Goal: Participate in discussion: Engage in conversation with other users on a specific topic

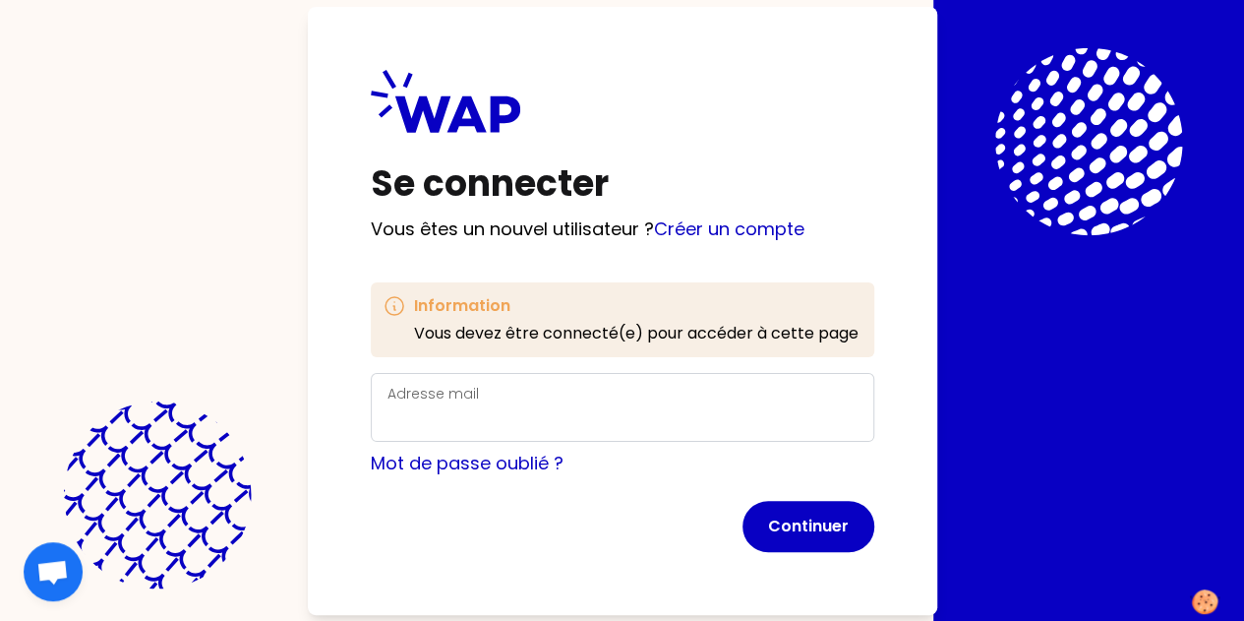
click at [431, 382] on div "Adresse mail" at bounding box center [622, 407] width 470 height 51
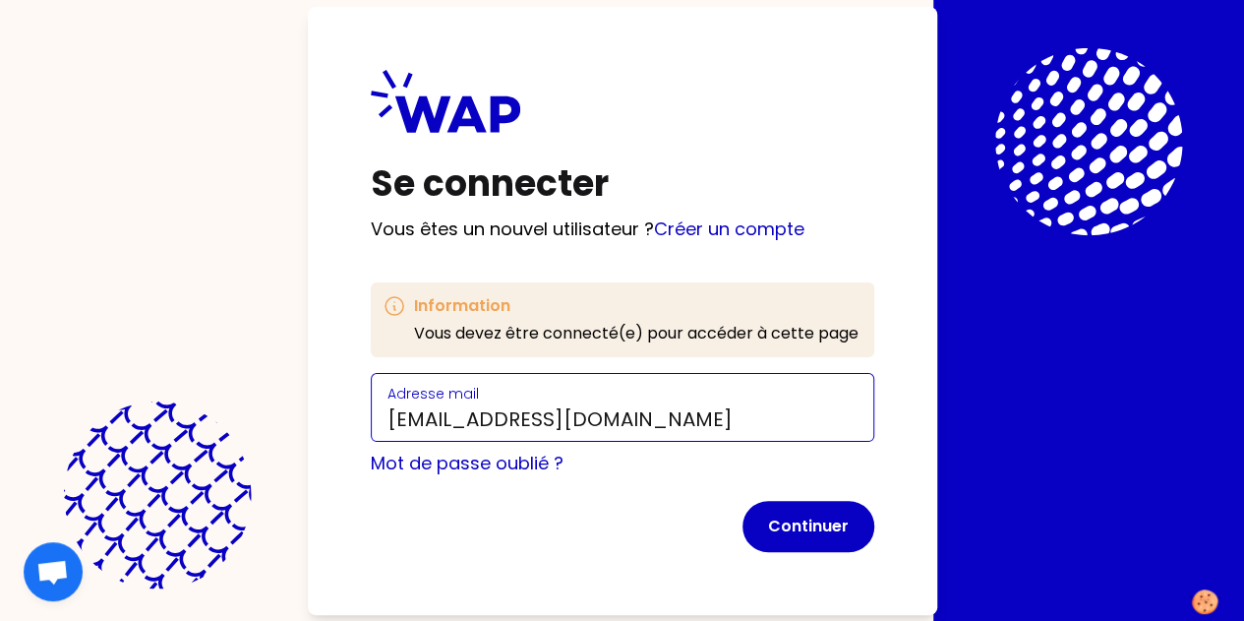
type input "eberthier@auchan.com"
click button "Continuer" at bounding box center [808, 526] width 132 height 51
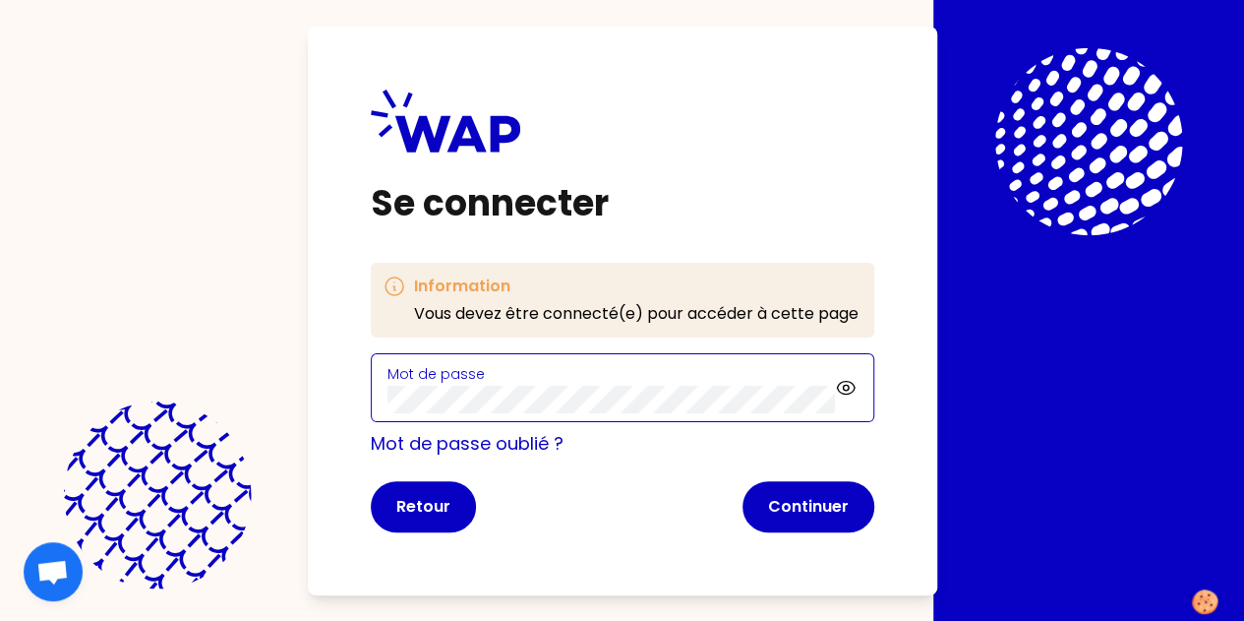
click button "Continuer" at bounding box center [808, 506] width 132 height 51
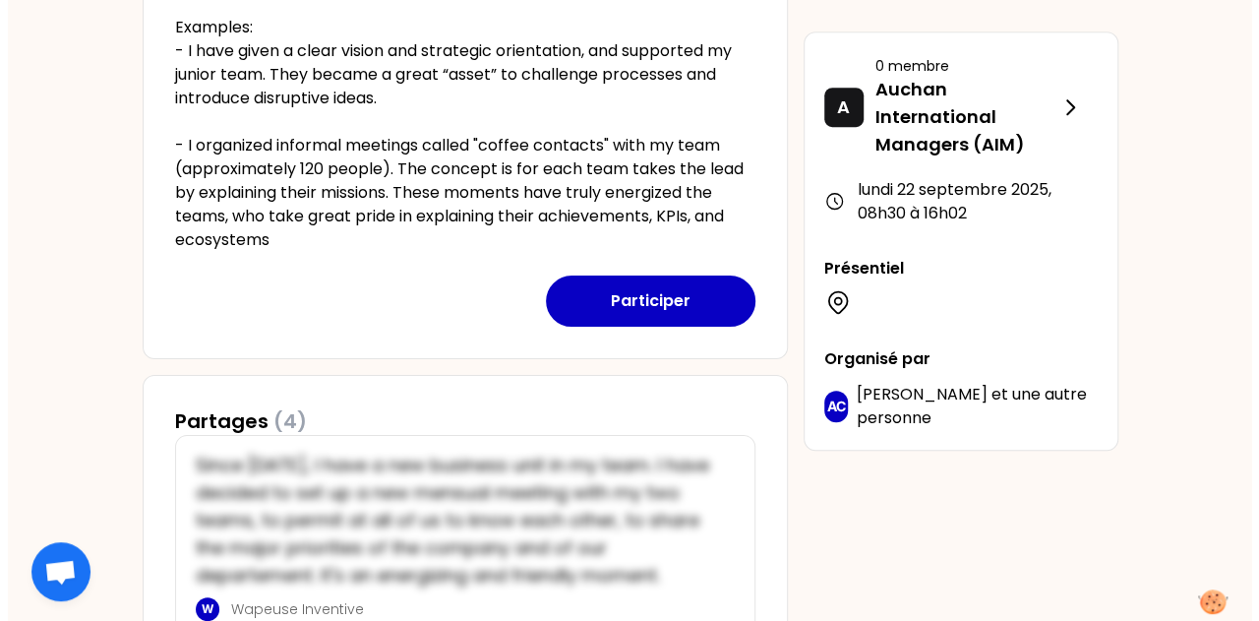
scroll to position [577, 0]
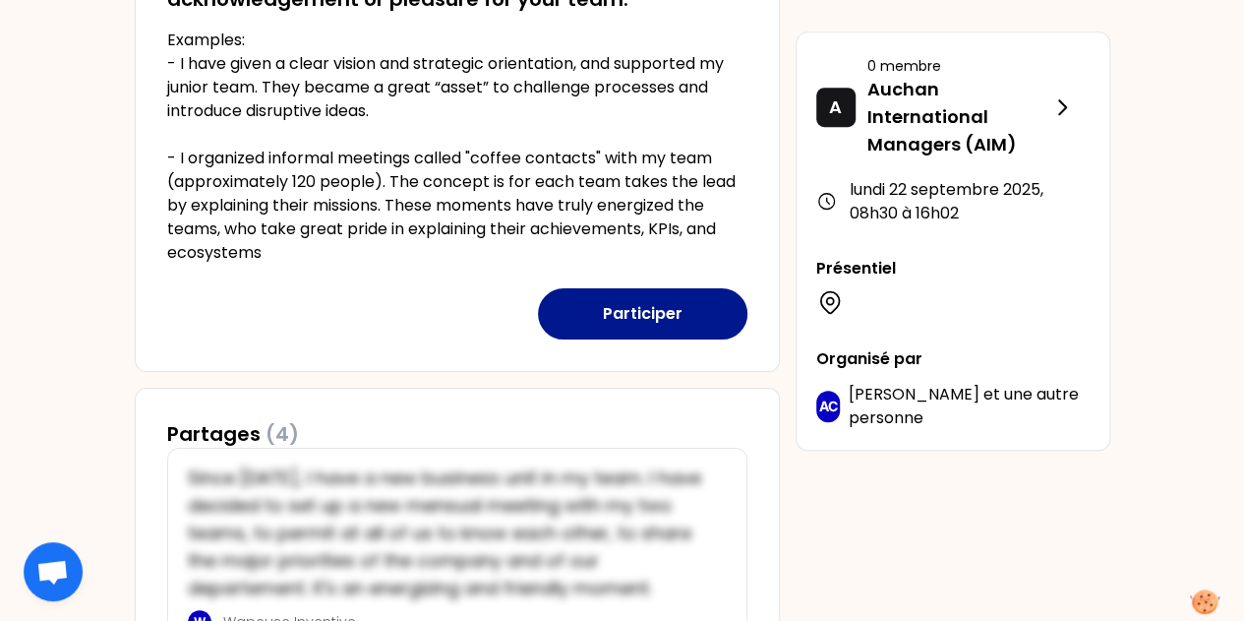
click at [694, 317] on button "Participer" at bounding box center [642, 313] width 209 height 51
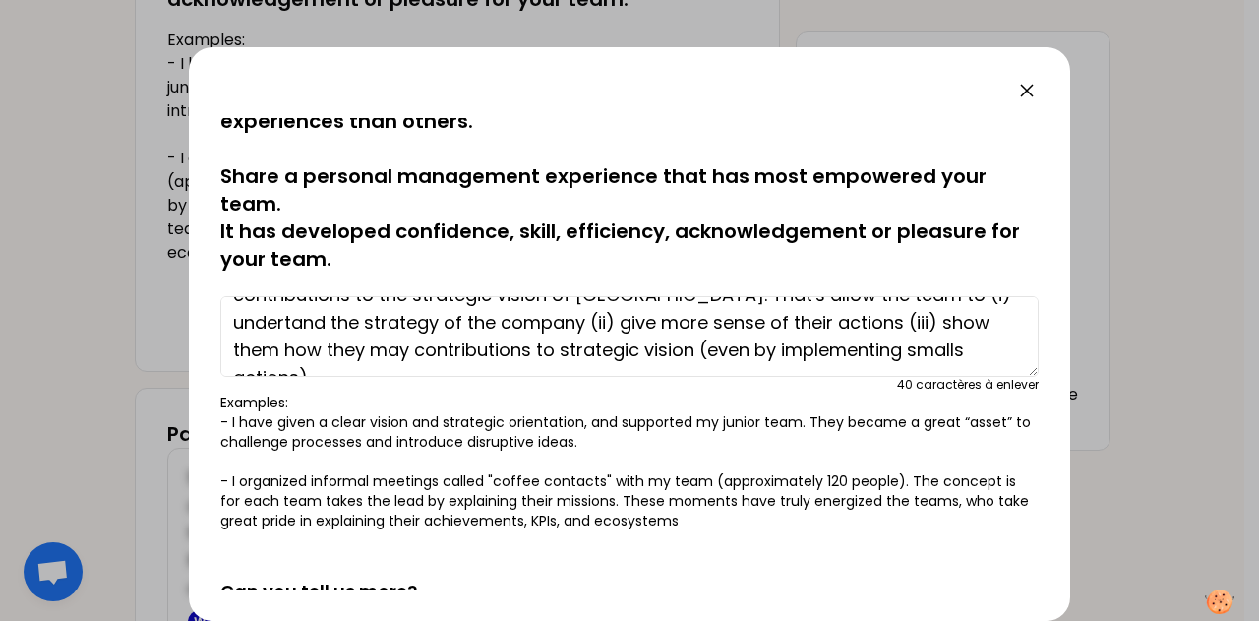
scroll to position [16, 0]
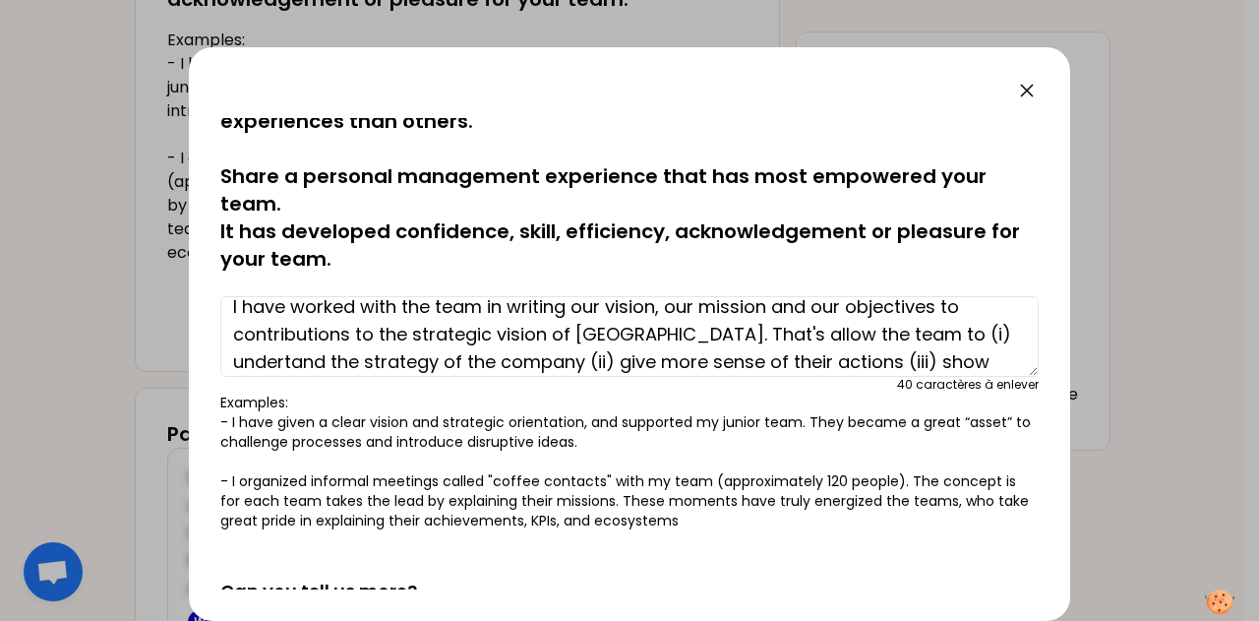
click at [943, 331] on textarea "I have worked with the team in writing our vision, our mission and our objectiv…" at bounding box center [629, 336] width 818 height 81
click at [736, 333] on textarea "I have worked with the team in writing our vision, our mission and our objectiv…" at bounding box center [629, 336] width 818 height 81
drag, startPoint x: 352, startPoint y: 333, endPoint x: 310, endPoint y: 333, distance: 42.3
click at [310, 333] on textarea "I have worked with the team in writing our vision, our mission and our objectiv…" at bounding box center [629, 336] width 818 height 81
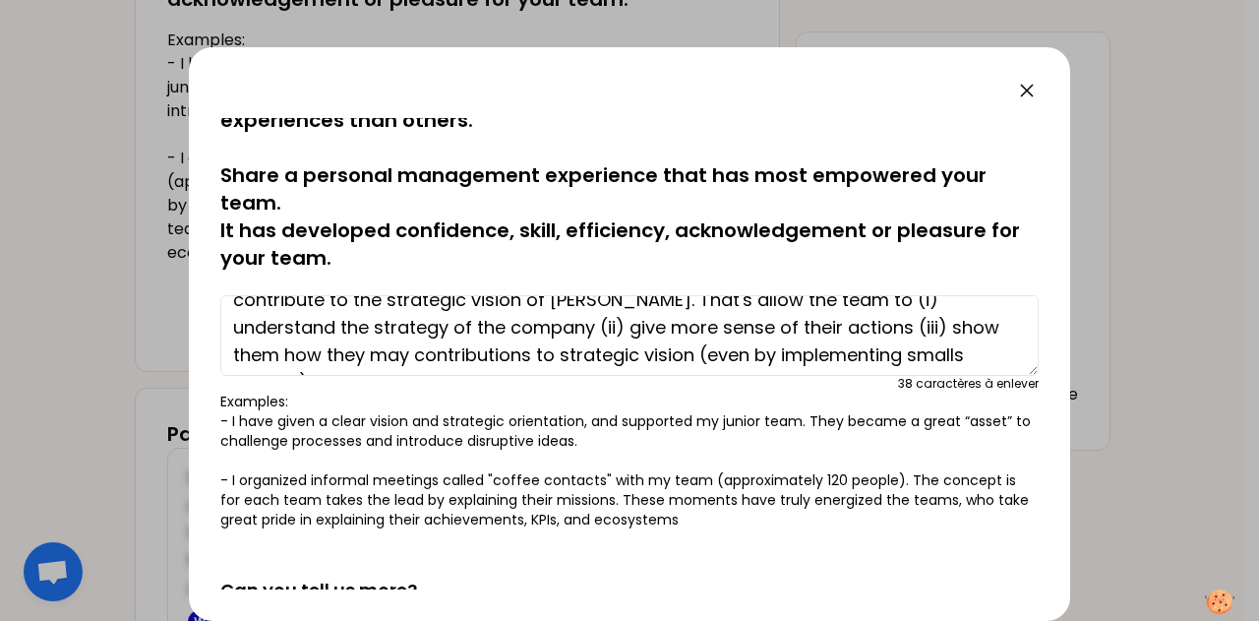
scroll to position [55, 0]
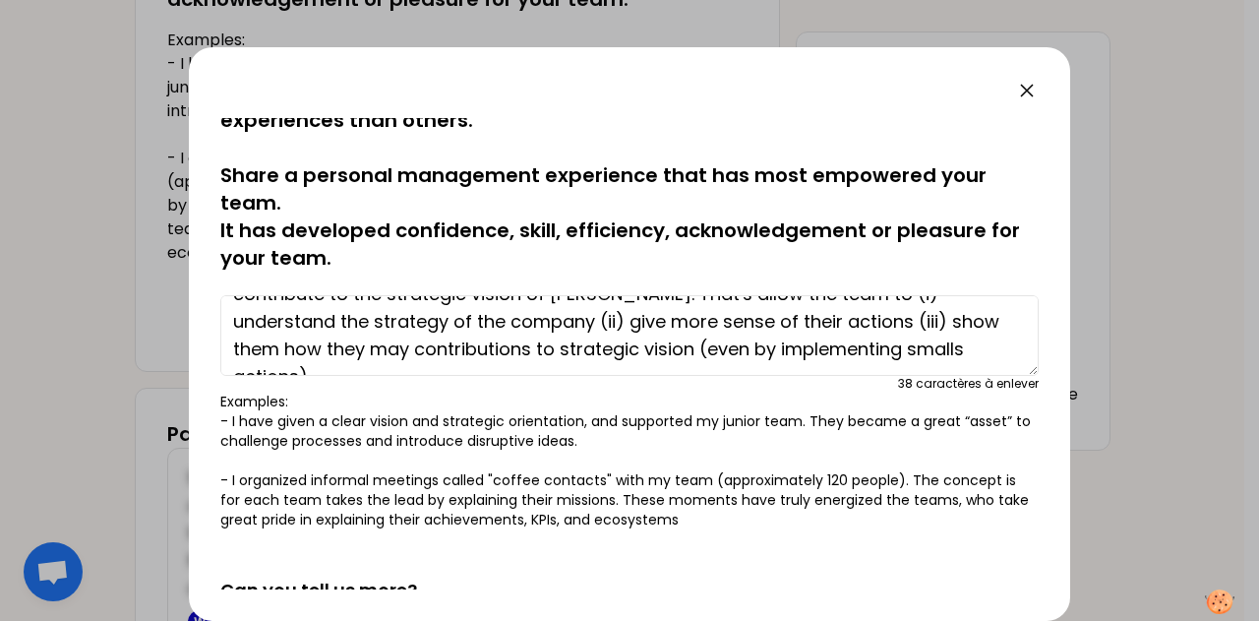
drag, startPoint x: 437, startPoint y: 349, endPoint x: 401, endPoint y: 350, distance: 35.4
click at [401, 350] on textarea "I have worked with the team in writing our vision, our mission and our objectiv…" at bounding box center [629, 335] width 818 height 81
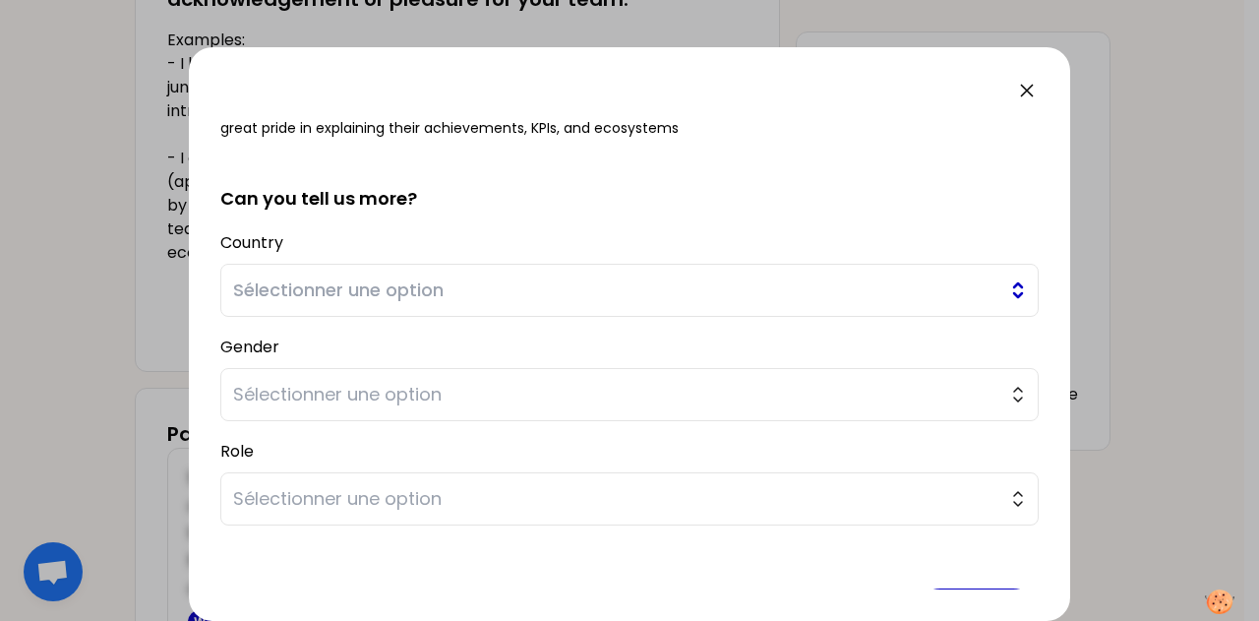
type textarea "I have worked with the team in writing our vision, our mission and our objectiv…"
click at [905, 298] on span "Sélectionner une option" at bounding box center [615, 290] width 765 height 28
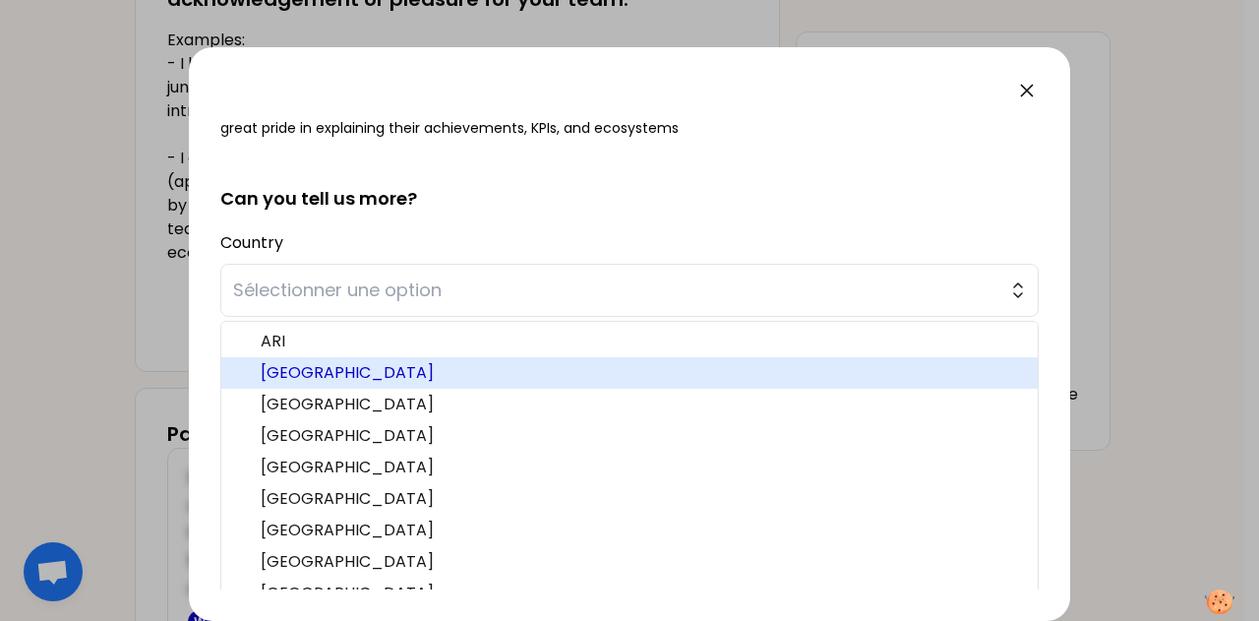
click at [461, 361] on span "France" at bounding box center [641, 373] width 761 height 24
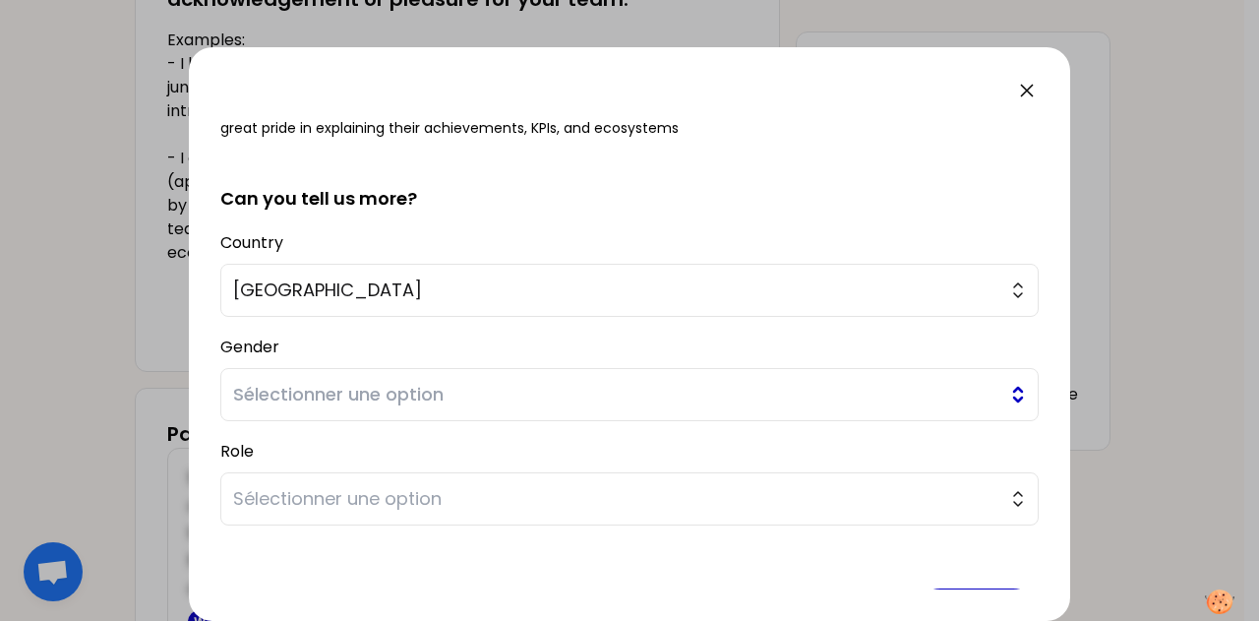
click at [467, 386] on span "Sélectionner une option" at bounding box center [615, 395] width 765 height 28
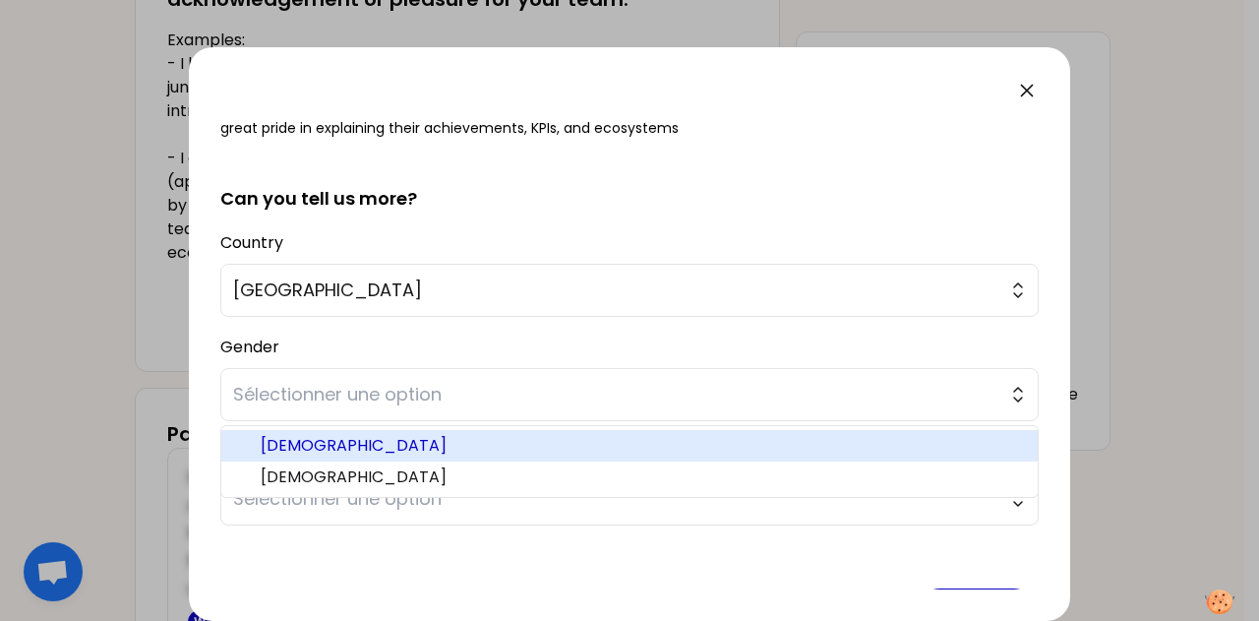
click at [448, 441] on span "Female" at bounding box center [641, 446] width 761 height 24
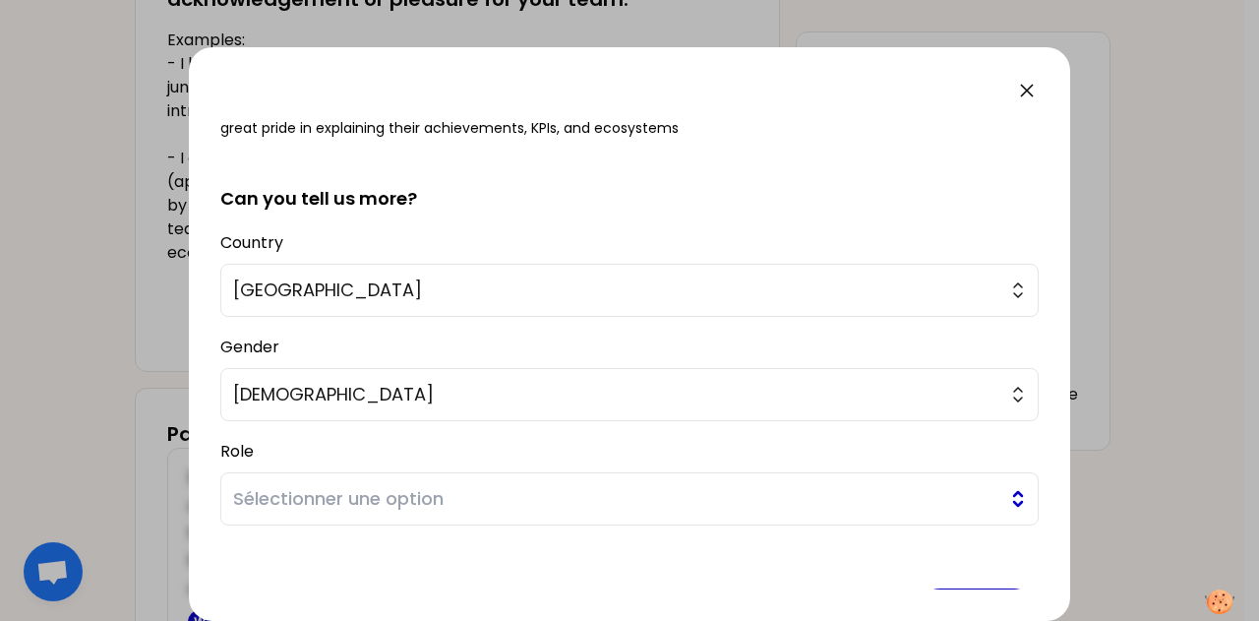
click at [462, 480] on button "Sélectionner une option" at bounding box center [629, 498] width 818 height 53
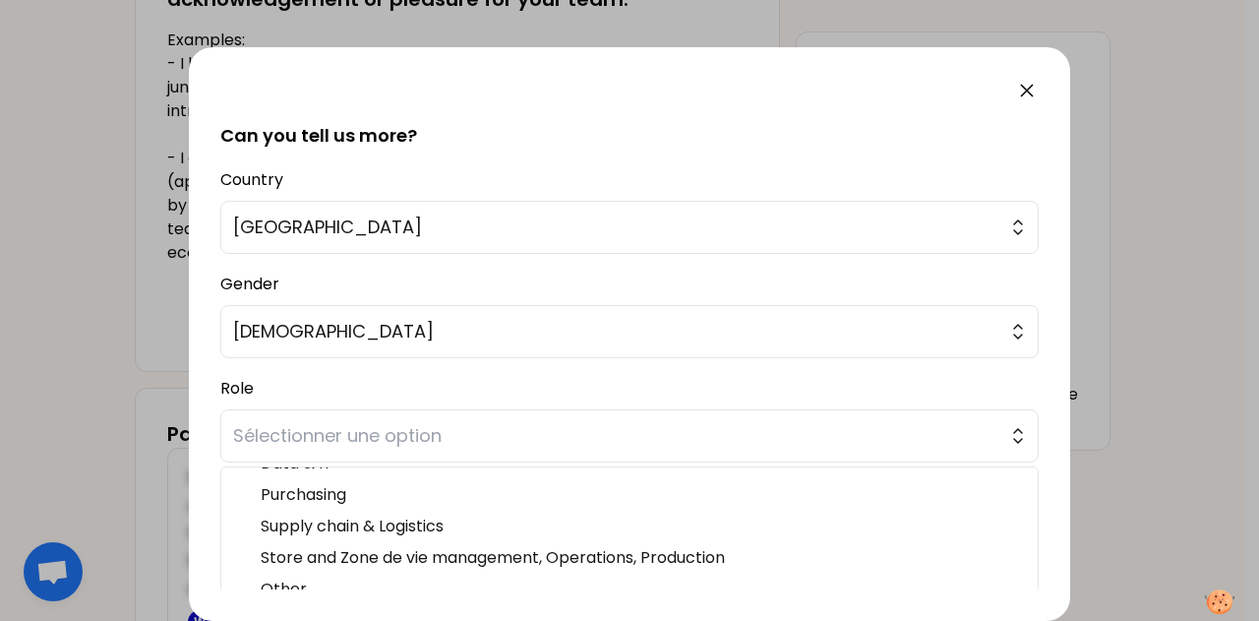
scroll to position [135, 0]
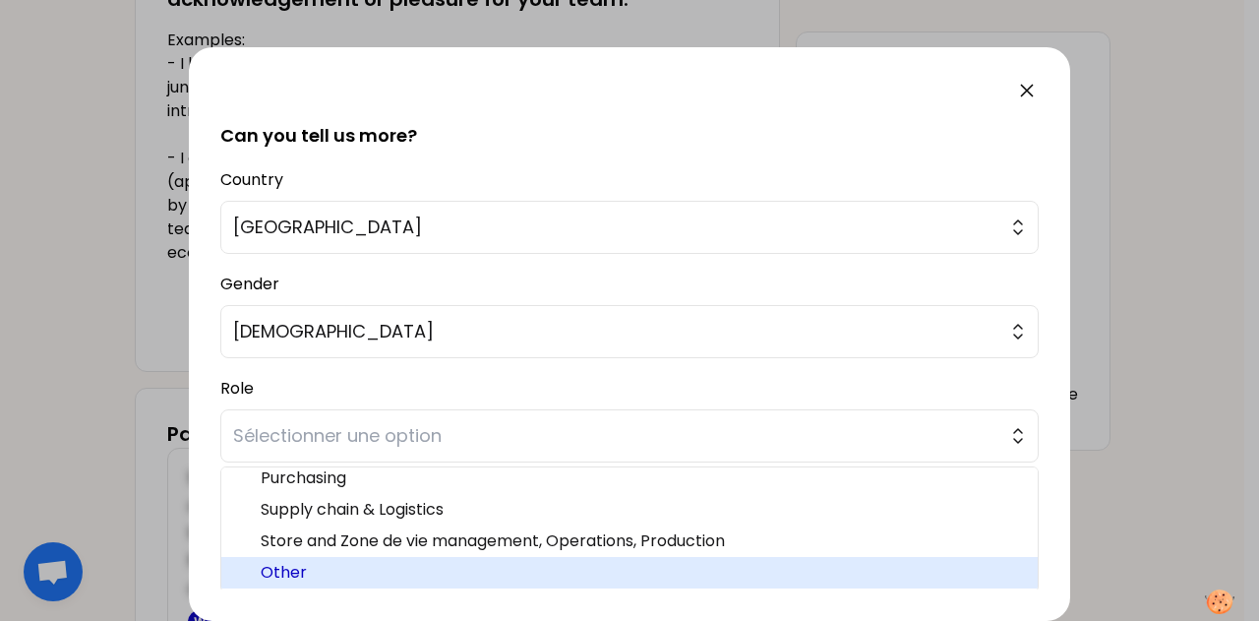
click at [946, 565] on span "Other" at bounding box center [641, 573] width 761 height 24
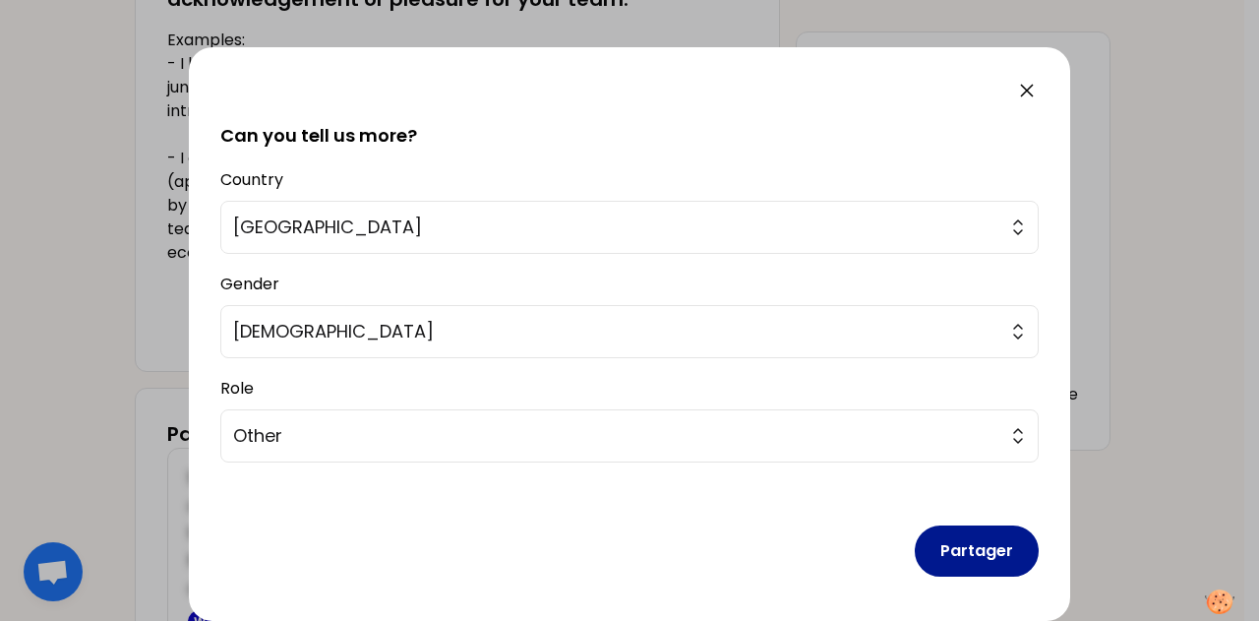
click at [955, 549] on button "Partager" at bounding box center [977, 550] width 124 height 51
click at [990, 561] on button "Partager" at bounding box center [977, 550] width 124 height 51
click at [981, 549] on button "Partager" at bounding box center [977, 550] width 124 height 51
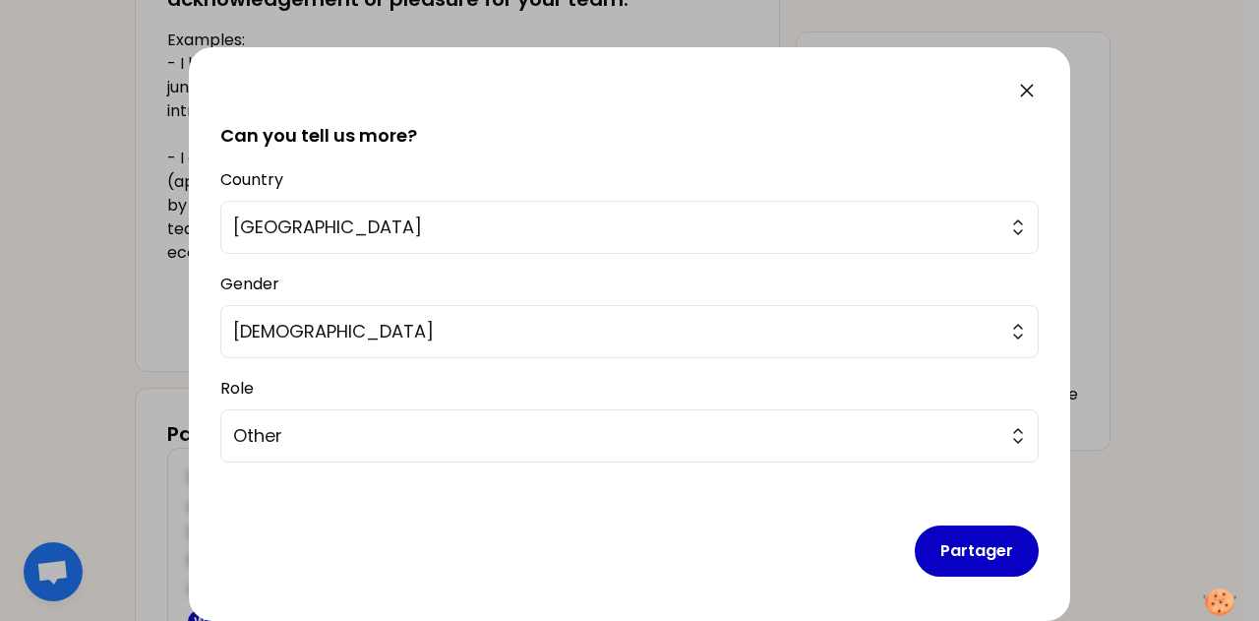
click at [1221, 603] on img at bounding box center [1220, 602] width 32 height 28
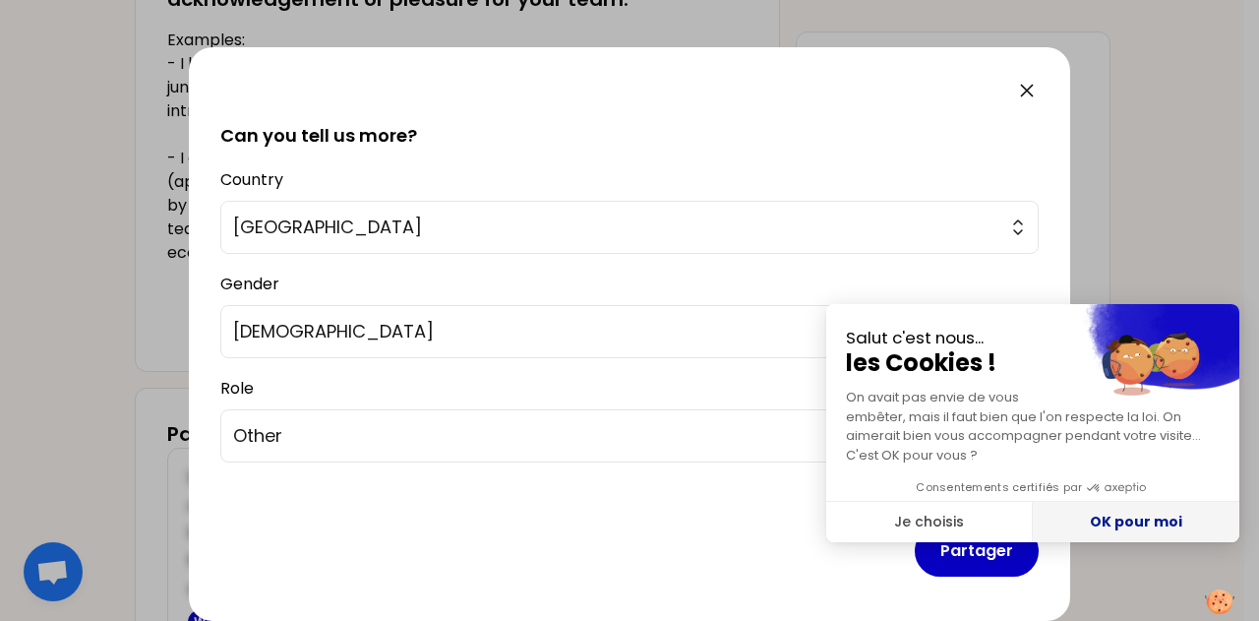
click at [1151, 524] on button "OK pour moi" at bounding box center [1136, 522] width 207 height 41
